Goal: Navigation & Orientation: Find specific page/section

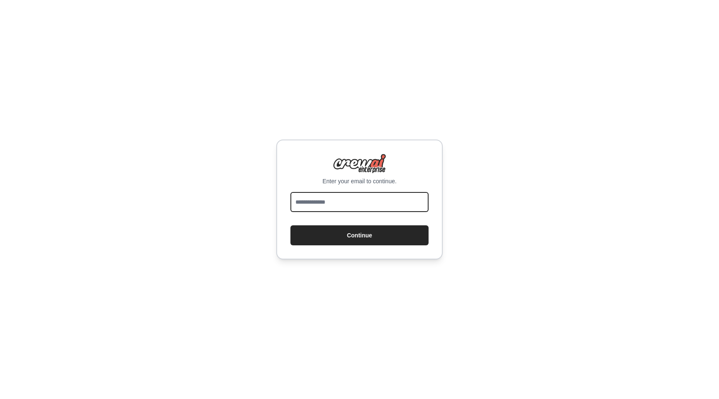
click at [318, 204] on input "email" at bounding box center [359, 202] width 138 height 20
click at [258, 305] on div "Enter your email to continue. Continue" at bounding box center [359, 199] width 719 height 399
click at [359, 204] on input "email" at bounding box center [359, 202] width 138 height 20
type input "**********"
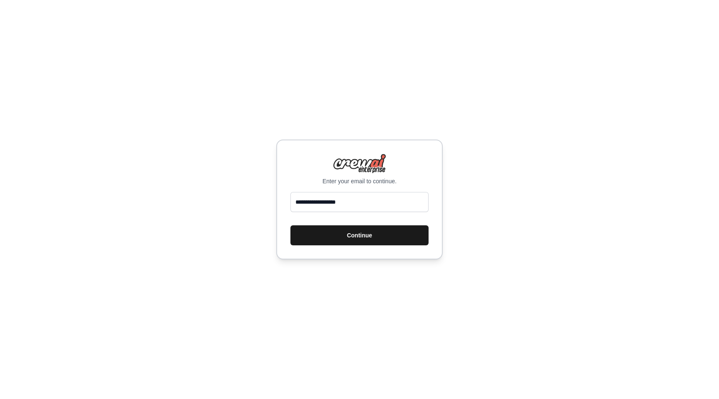
click at [348, 238] on button "Continue" at bounding box center [359, 235] width 138 height 20
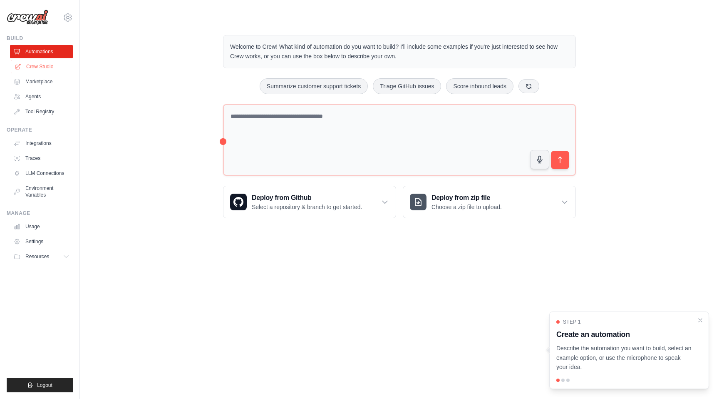
click at [48, 67] on link "Crew Studio" at bounding box center [42, 66] width 63 height 13
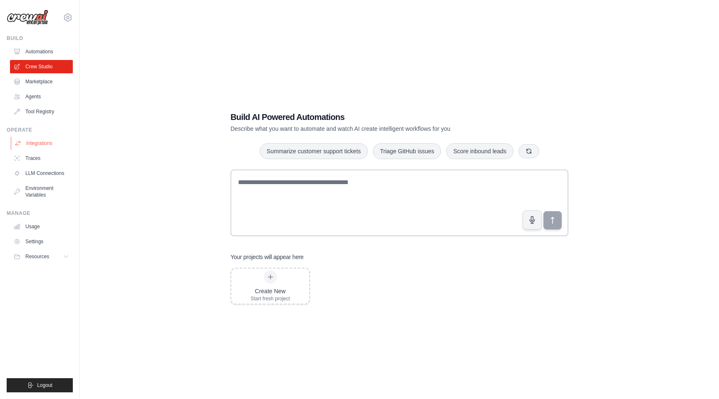
click at [44, 143] on link "Integrations" at bounding box center [42, 142] width 63 height 13
